Goal: Task Accomplishment & Management: Use online tool/utility

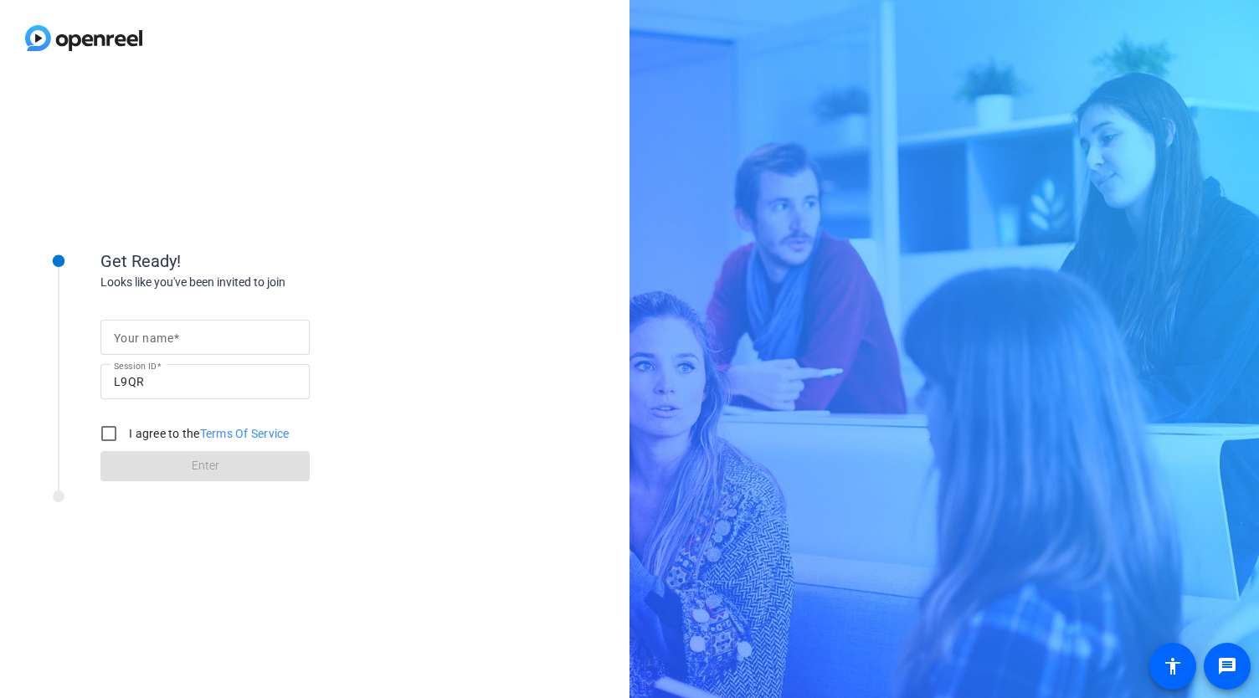
click at [208, 338] on input "Your name" at bounding box center [205, 337] width 183 height 20
type input "[PERSON_NAME]"
click at [111, 433] on input "I agree to the Terms Of Service" at bounding box center [108, 433] width 33 height 33
checkbox input "true"
click at [161, 457] on span at bounding box center [204, 466] width 209 height 40
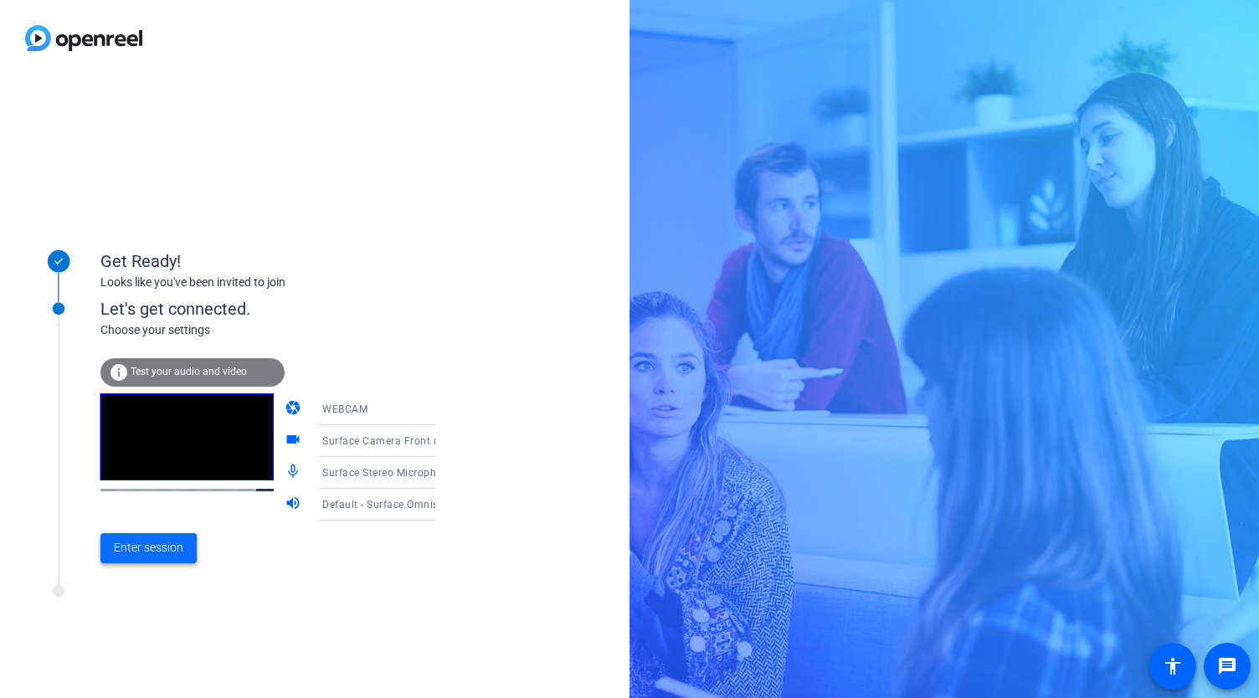
click at [151, 542] on span "Enter session" at bounding box center [148, 548] width 69 height 18
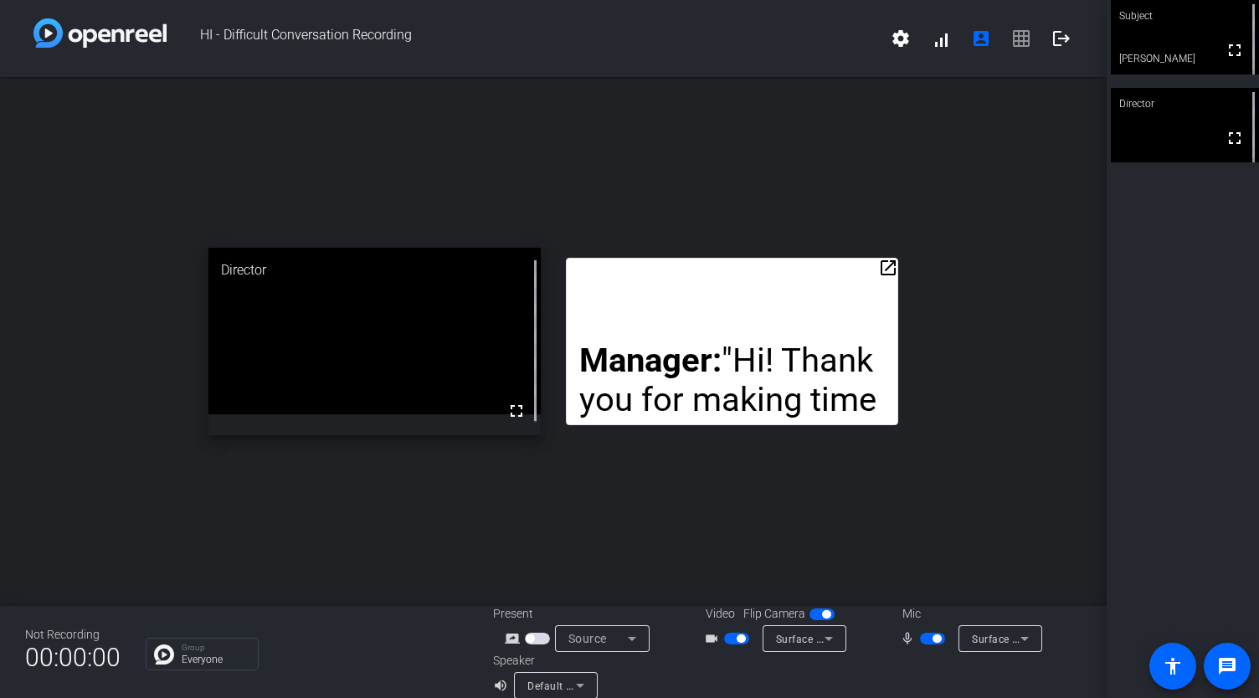
click at [882, 269] on mat-icon "open_in_new" at bounding box center [888, 268] width 20 height 20
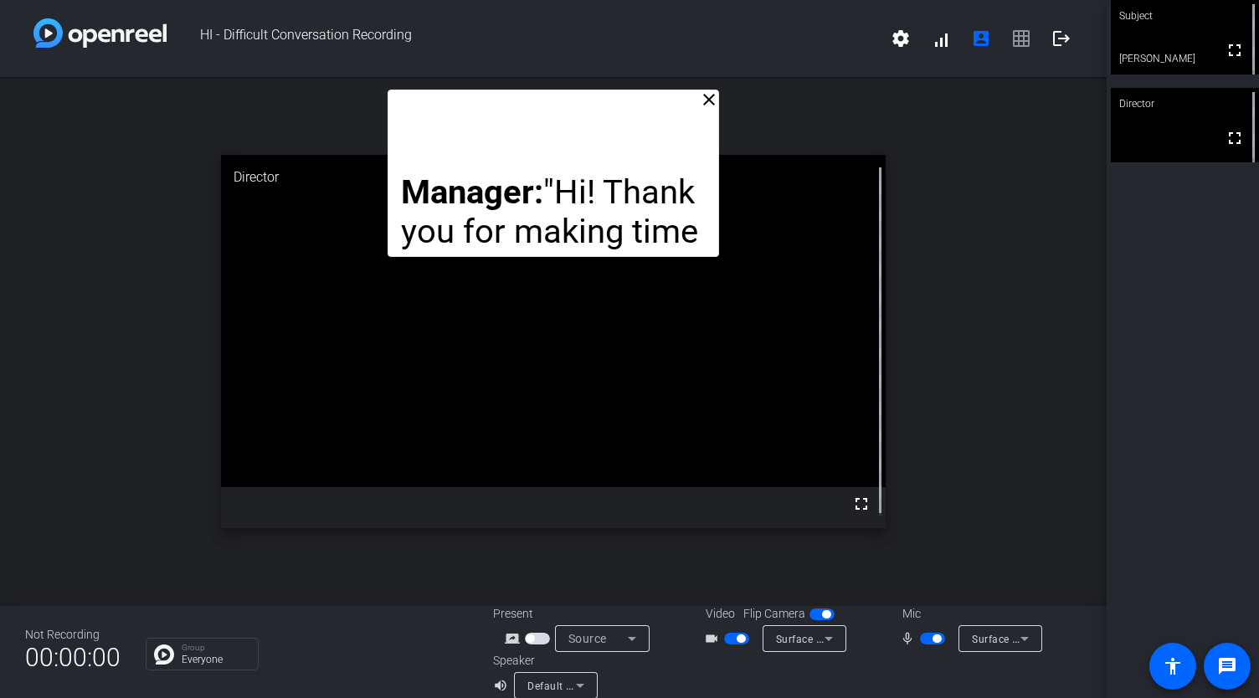
click at [703, 103] on mat-icon "close" at bounding box center [709, 100] width 20 height 20
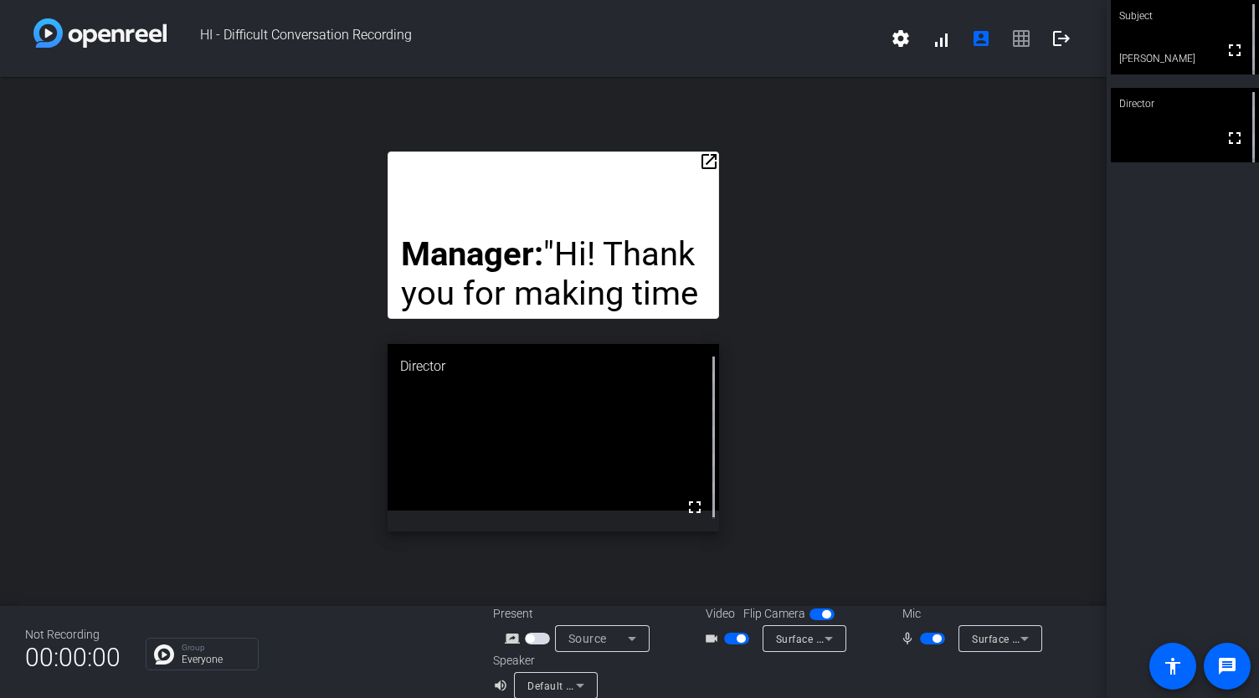
click at [571, 229] on div "Manager: "Hi! Thank you for making time to discuss some findings from our audit…" at bounding box center [554, 235] width 332 height 167
